Goal: Task Accomplishment & Management: Use online tool/utility

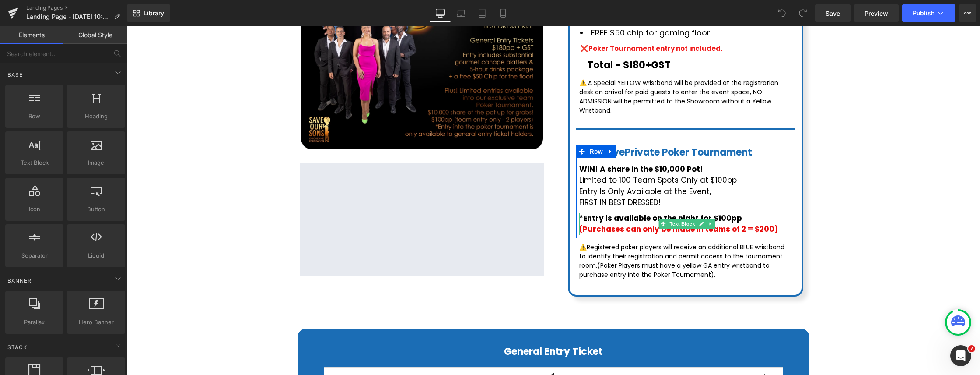
click at [739, 213] on p "*Entry is available on the night for $100pp" at bounding box center [688, 218] width 216 height 11
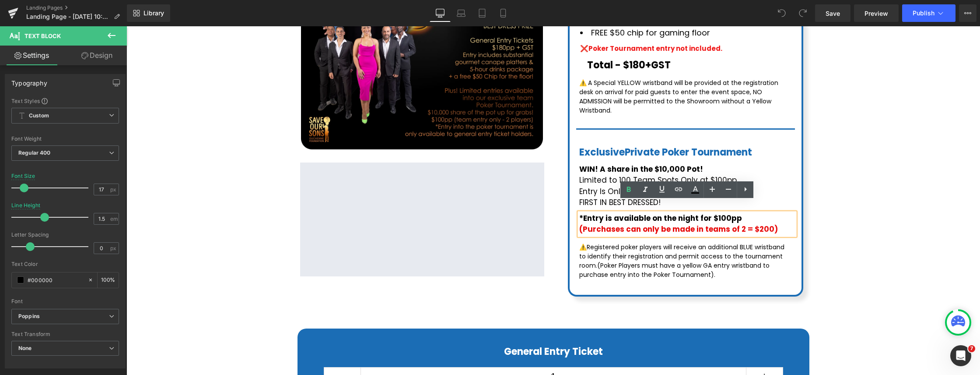
drag, startPoint x: 738, startPoint y: 204, endPoint x: 740, endPoint y: 208, distance: 4.7
click at [738, 213] on span "*Entry is available on the night for $100pp" at bounding box center [661, 218] width 163 height 11
click at [738, 213] on span "*Entry is available on the night for $100pp +gst" at bounding box center [671, 218] width 183 height 11
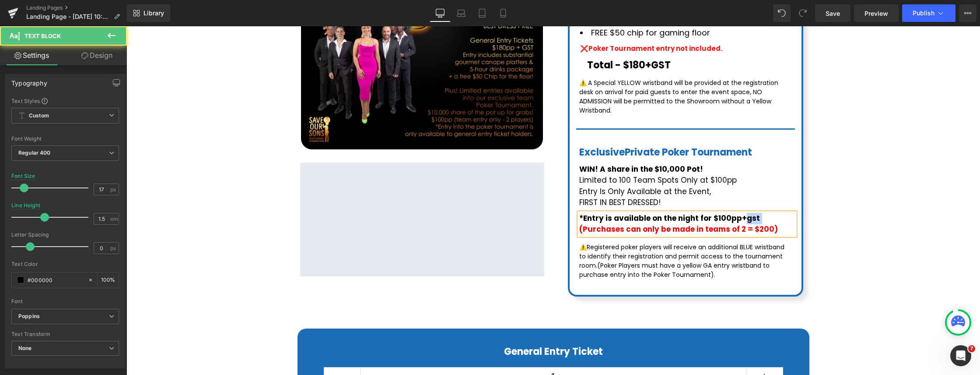
drag, startPoint x: 744, startPoint y: 206, endPoint x: 769, endPoint y: 206, distance: 25.4
click at [769, 213] on p "*Entry is available on the night for $100pp+gst" at bounding box center [688, 218] width 216 height 11
click at [772, 224] on span "(Purchases can only be made in teams of 2 = $200)" at bounding box center [679, 229] width 199 height 11
click at [770, 224] on span "(Purchases can only be made in teams of 2 = $200)" at bounding box center [679, 229] width 199 height 11
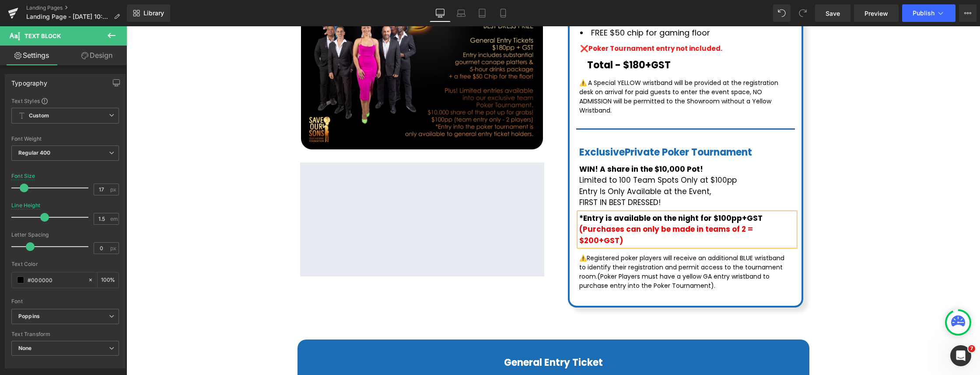
click at [847, 218] on div "$0 $180.00 (P) Price Image Google Maps Row Casino Royale Back to the 80's Dance…" at bounding box center [553, 267] width 845 height 991
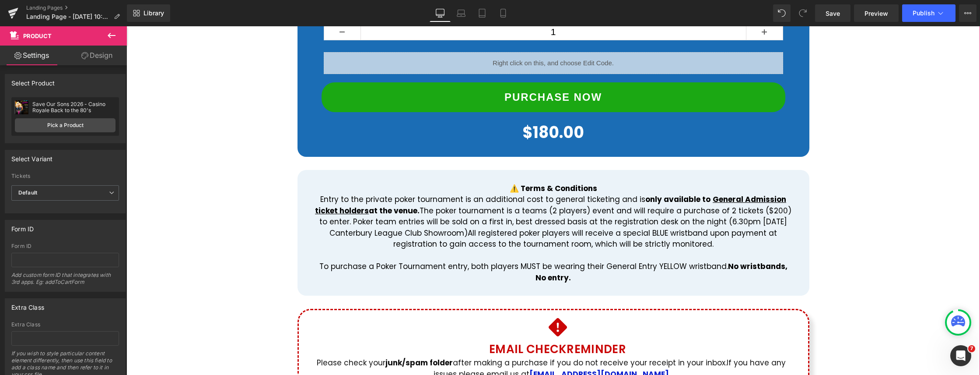
scroll to position [692, 0]
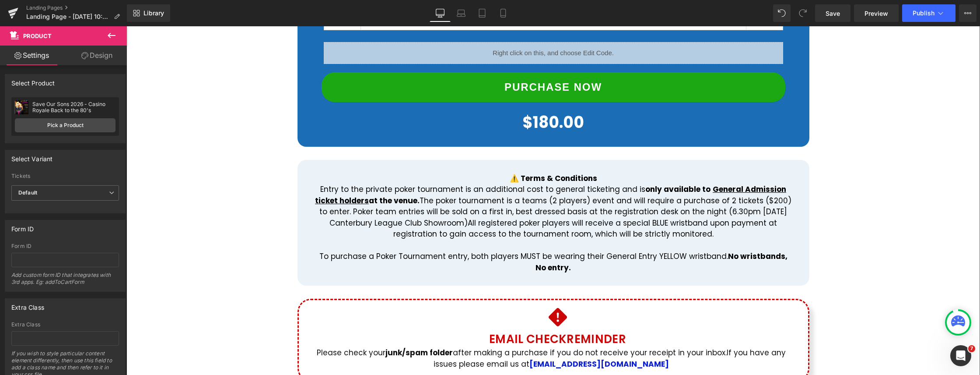
click at [775, 184] on p "Entry to the private poker tournament is an additional cost to general ticketin…" at bounding box center [553, 212] width 479 height 56
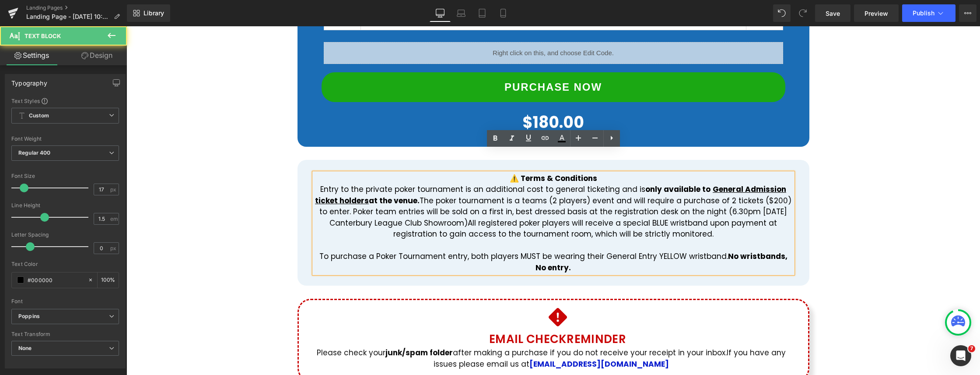
click at [778, 184] on p "Entry to the private poker tournament is an additional cost to general ticketin…" at bounding box center [553, 212] width 479 height 56
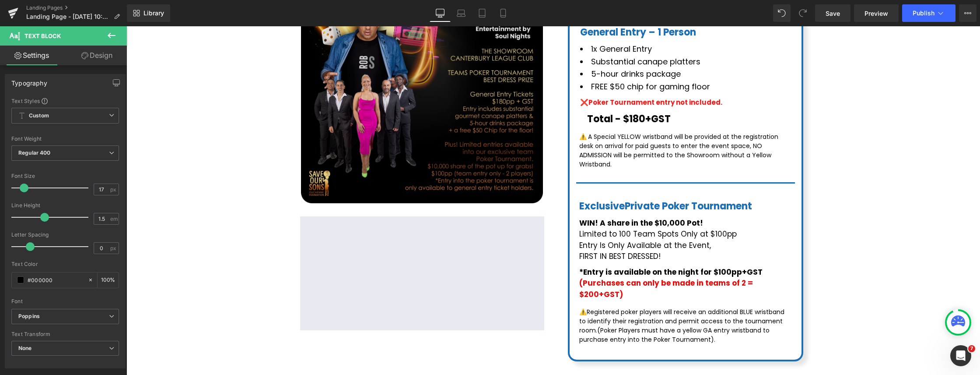
scroll to position [291, 0]
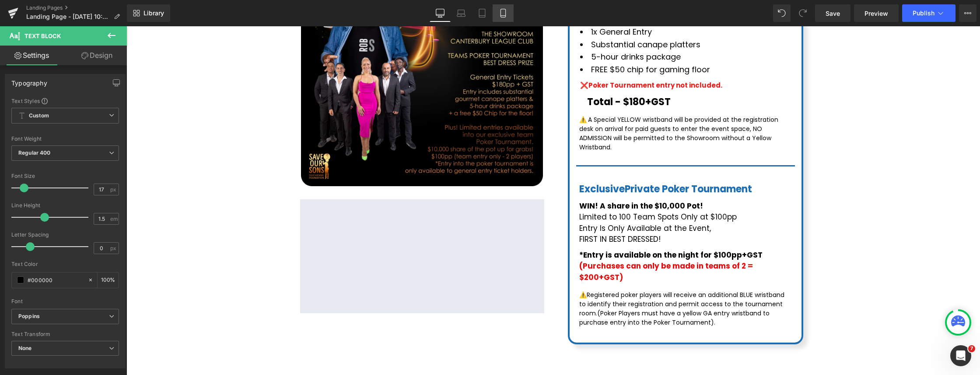
click at [497, 14] on link "Mobile" at bounding box center [503, 13] width 21 height 18
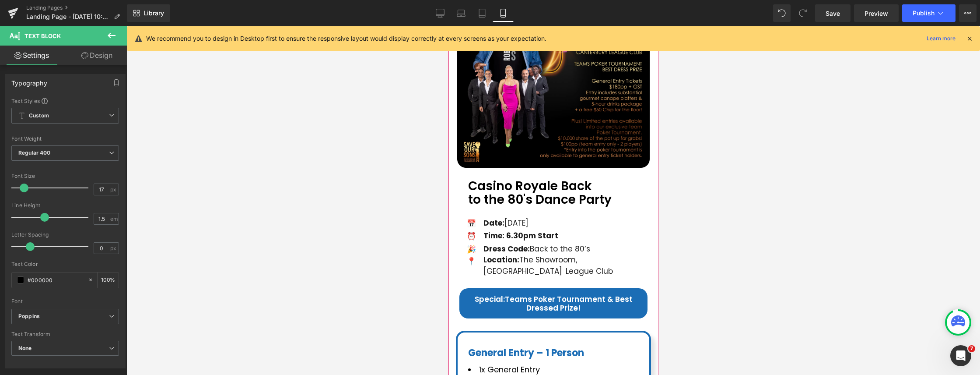
scroll to position [81, 0]
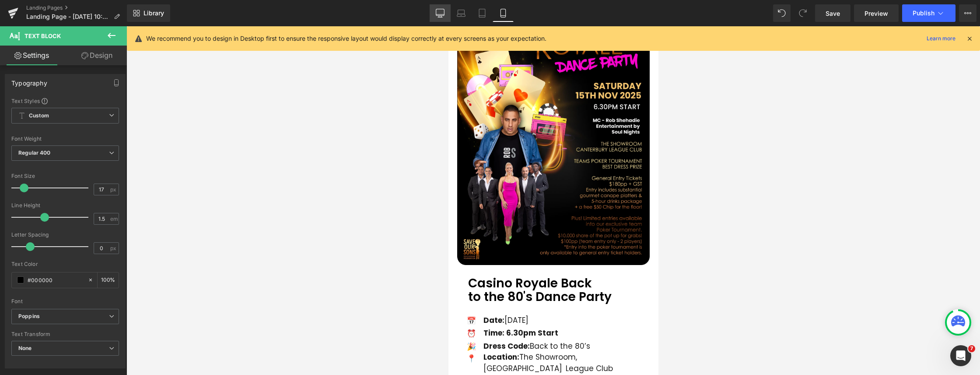
click at [432, 14] on link "Desktop" at bounding box center [440, 13] width 21 height 18
type input "100"
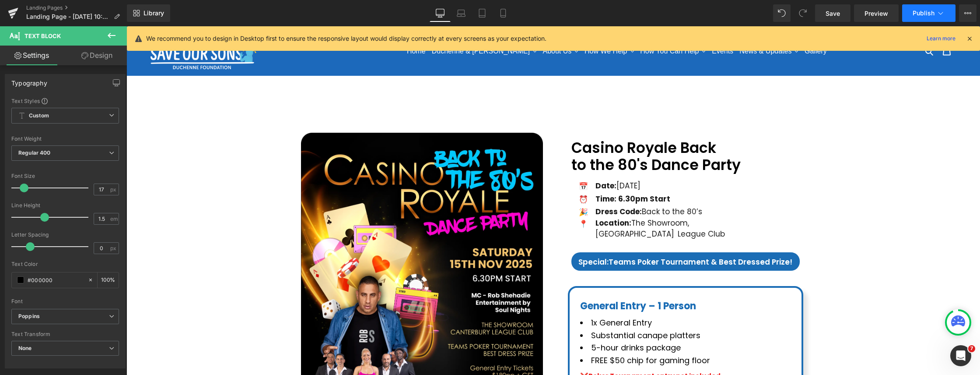
click at [918, 11] on span "Publish" at bounding box center [924, 13] width 22 height 7
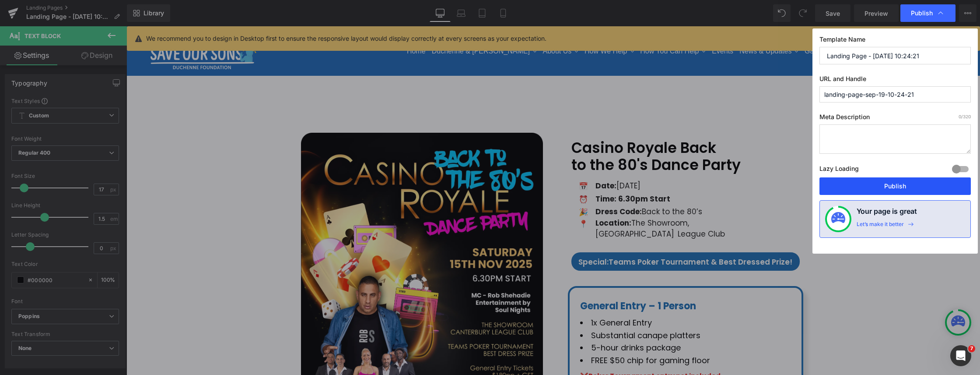
click at [898, 181] on button "Publish" at bounding box center [895, 186] width 151 height 18
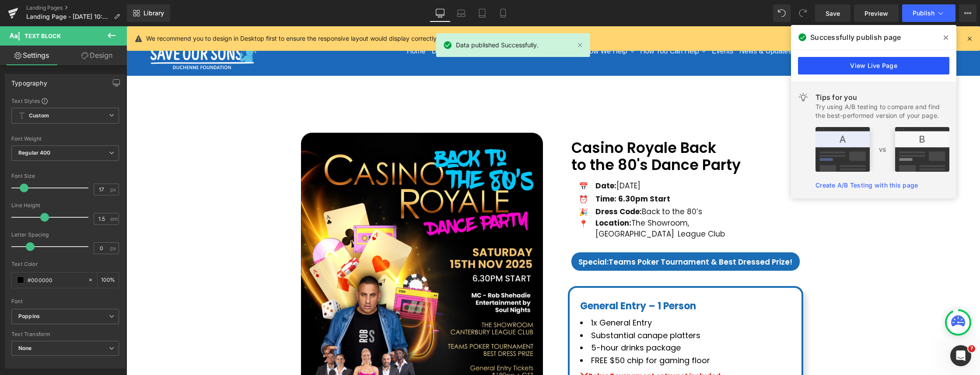
click at [878, 71] on link "View Live Page" at bounding box center [873, 66] width 151 height 18
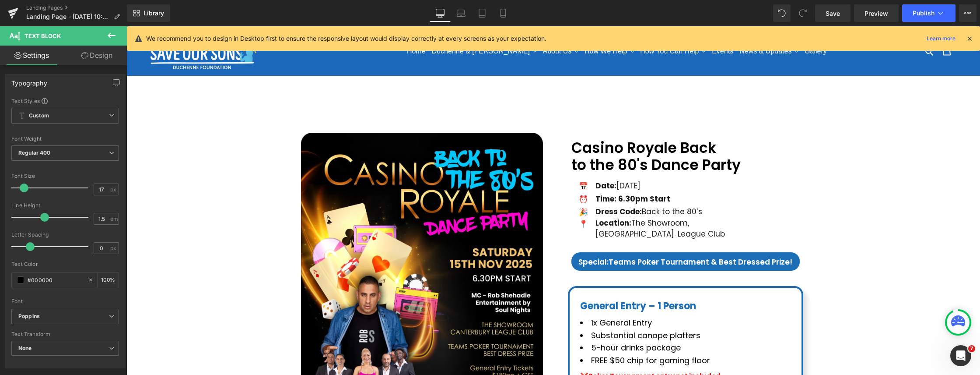
click at [977, 13] on div "Save Preview Publish Scheduled View Live Page View with current Template Save T…" at bounding box center [896, 13] width 169 height 18
click at [974, 14] on button "View Live Page View with current Template Save Template to Library Schedule Pub…" at bounding box center [968, 13] width 18 height 18
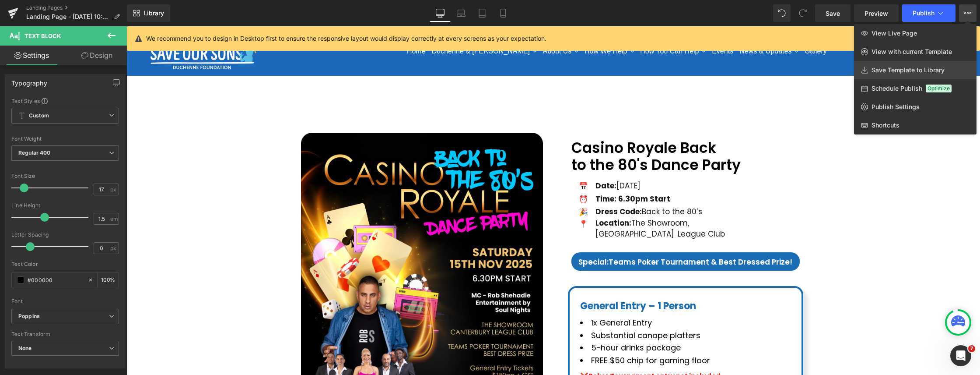
click at [908, 71] on span "Save Template to Library" at bounding box center [908, 70] width 73 height 8
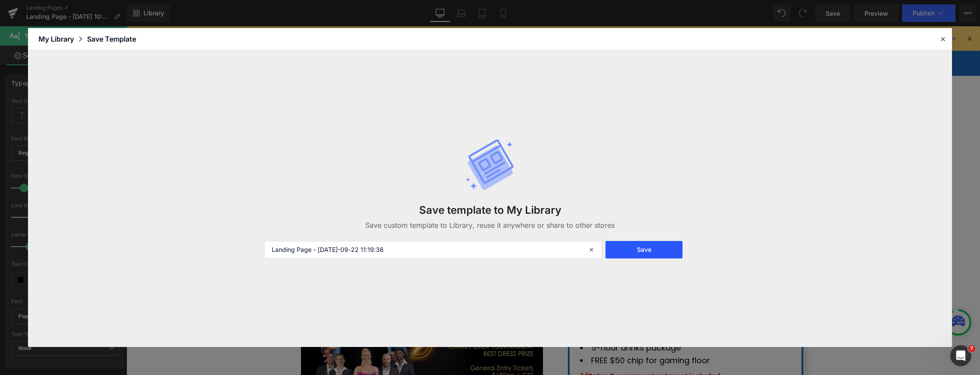
click at [652, 244] on button "Save" at bounding box center [644, 250] width 77 height 18
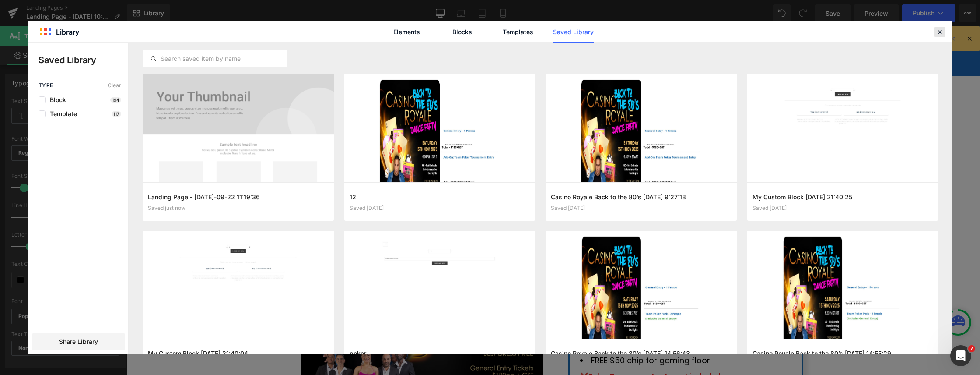
click at [939, 30] on icon at bounding box center [940, 32] width 8 height 8
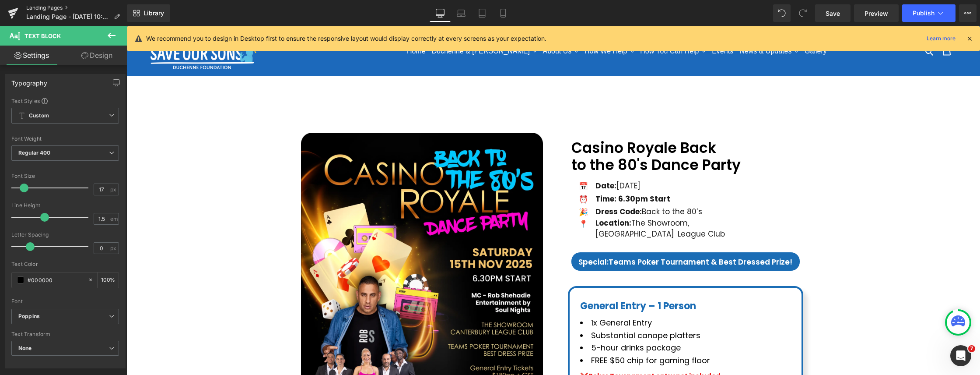
click at [46, 9] on link "Landing Pages" at bounding box center [76, 7] width 101 height 7
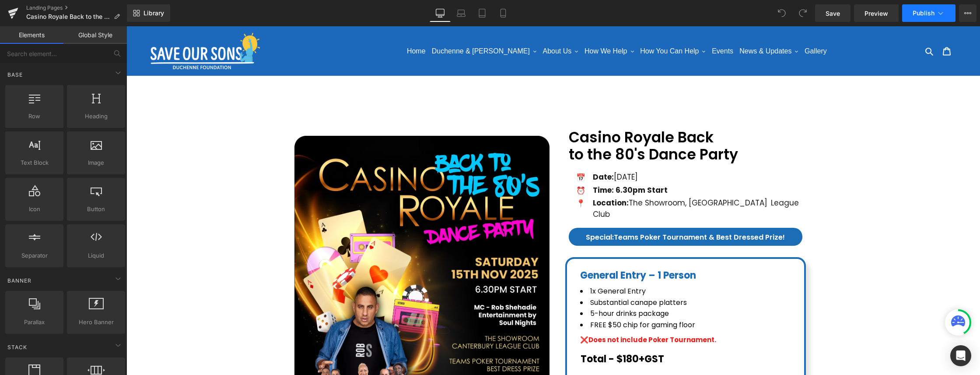
click at [938, 17] on icon at bounding box center [941, 13] width 9 height 9
click at [968, 13] on icon at bounding box center [968, 13] width 7 height 7
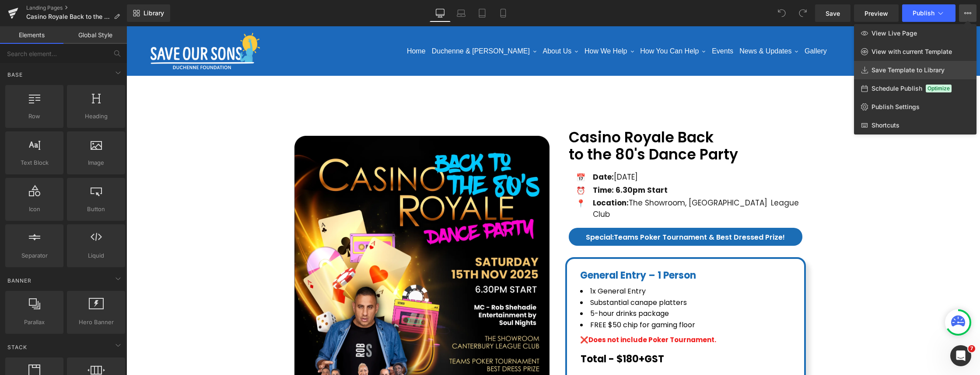
click at [886, 67] on span "Save Template to Library" at bounding box center [908, 70] width 73 height 8
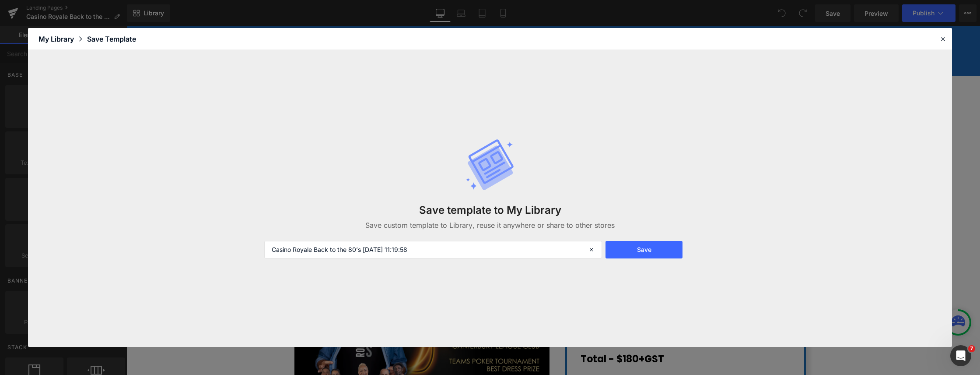
click at [52, 37] on div "My Library" at bounding box center [63, 39] width 49 height 11
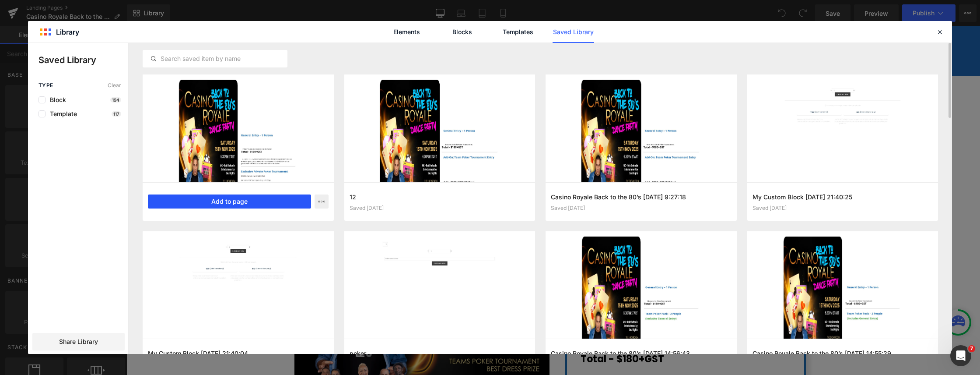
click at [203, 198] on button "Add to page" at bounding box center [229, 201] width 163 height 14
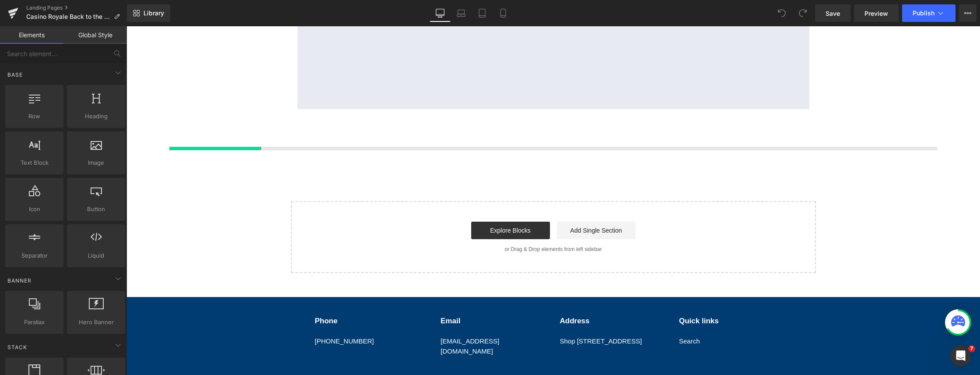
scroll to position [637, 0]
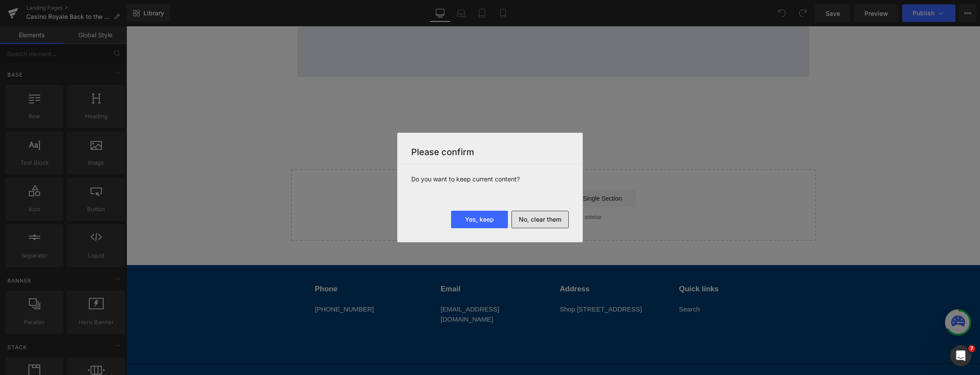
click at [555, 217] on button "No, clear them" at bounding box center [540, 220] width 57 height 18
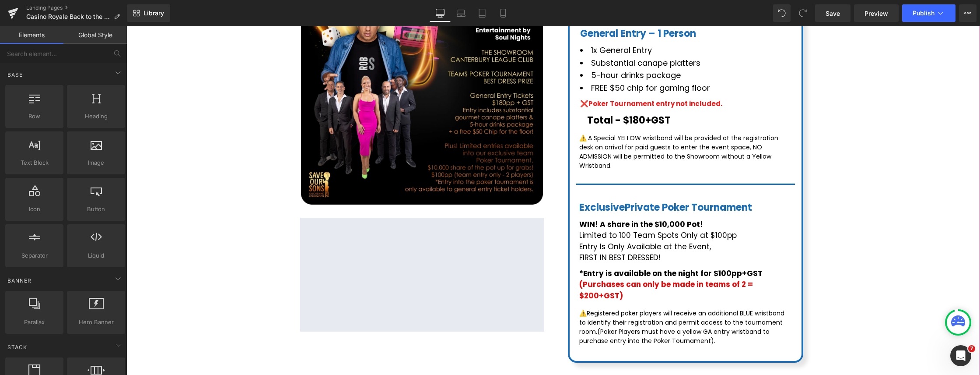
scroll to position [300, 0]
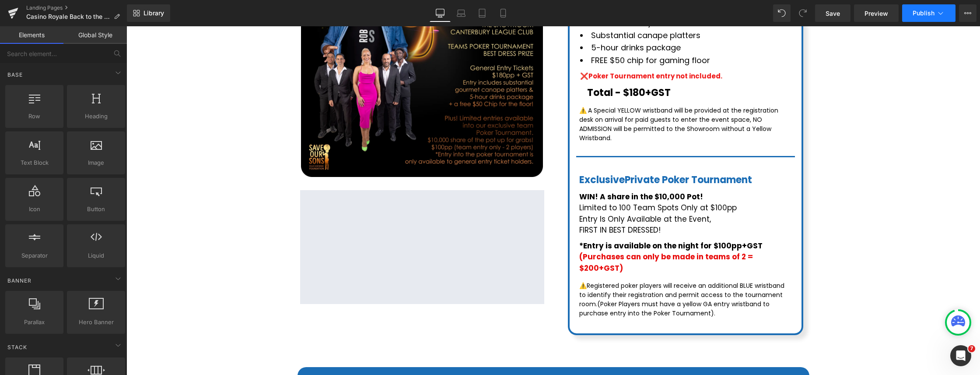
click at [933, 7] on button "Publish" at bounding box center [929, 13] width 53 height 18
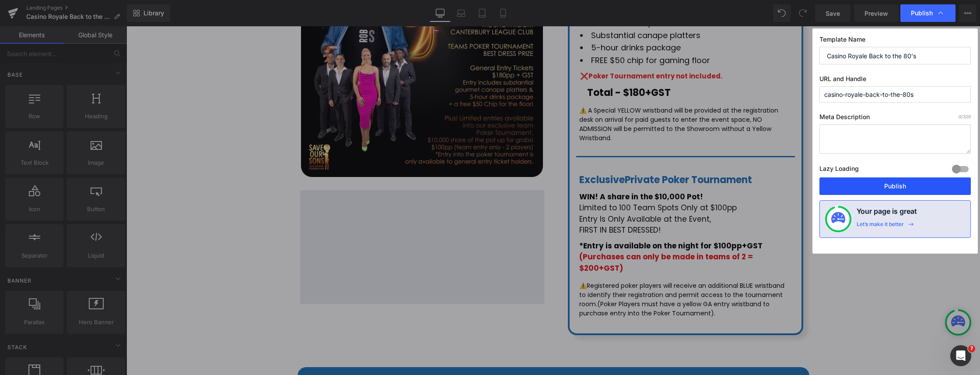
click at [875, 190] on button "Publish" at bounding box center [895, 186] width 151 height 18
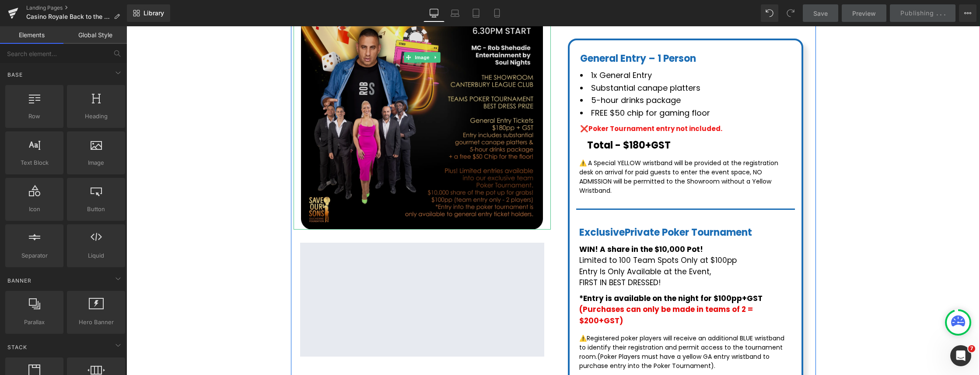
scroll to position [199, 0]
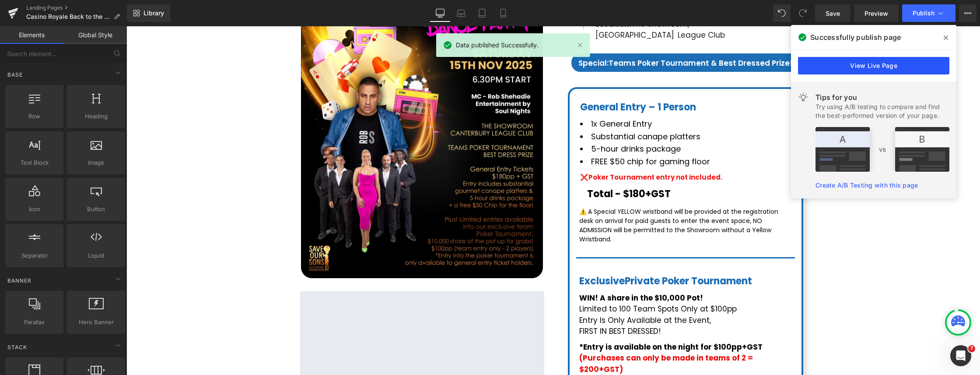
click at [900, 58] on link "View Live Page" at bounding box center [873, 66] width 151 height 18
